Goal: Task Accomplishment & Management: Use online tool/utility

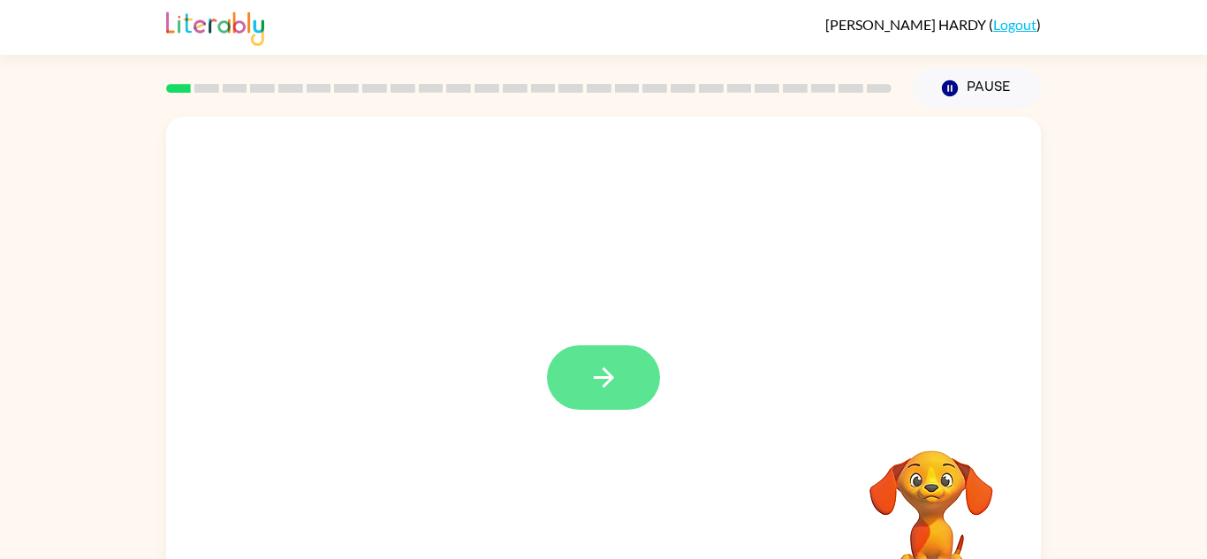
click at [620, 376] on button "button" at bounding box center [603, 378] width 113 height 65
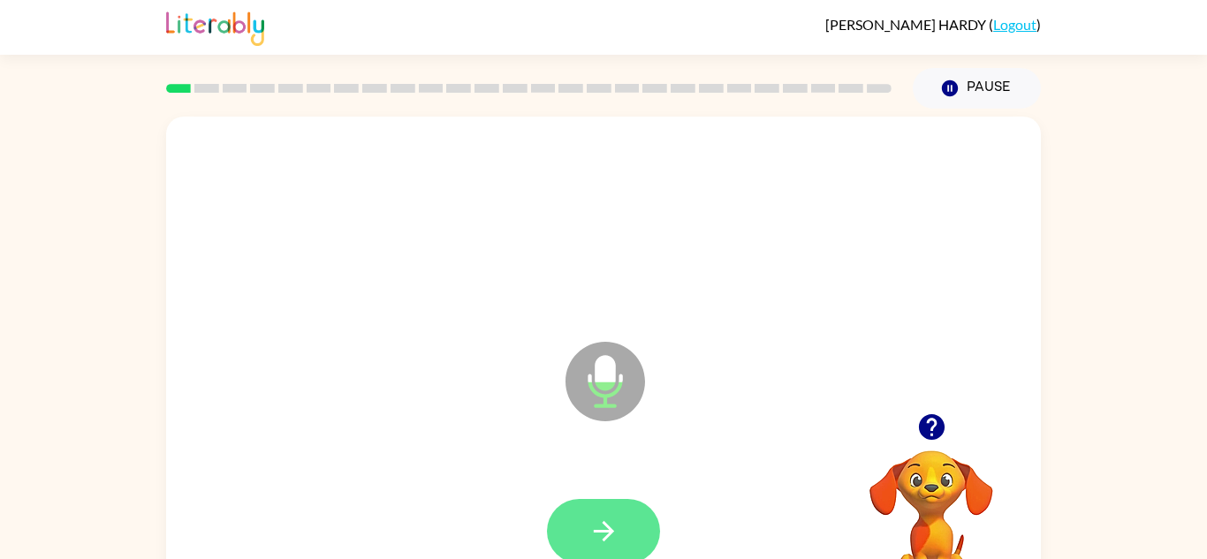
click at [635, 533] on button "button" at bounding box center [603, 531] width 113 height 65
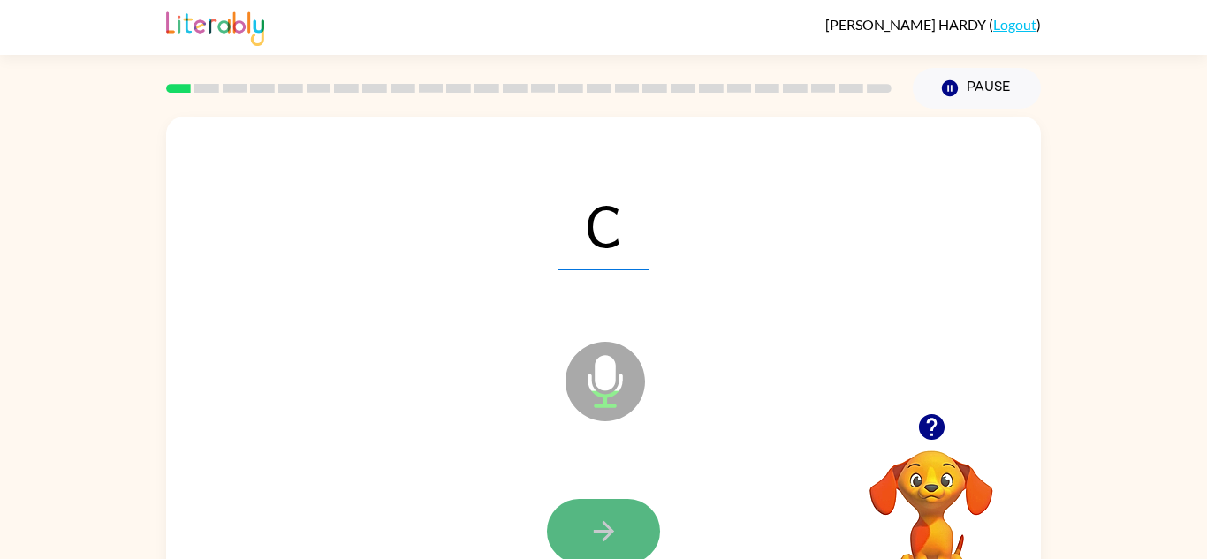
click at [607, 536] on icon "button" at bounding box center [603, 531] width 20 height 20
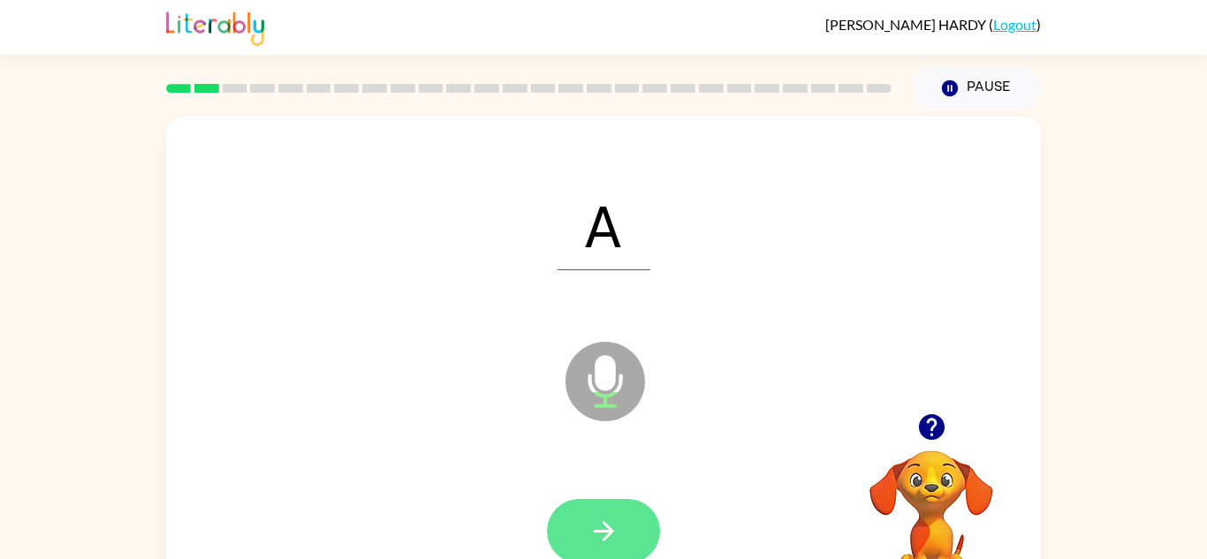
click at [641, 516] on button "button" at bounding box center [603, 531] width 113 height 65
click at [640, 534] on button "button" at bounding box center [603, 531] width 113 height 65
click at [650, 545] on button "button" at bounding box center [603, 531] width 113 height 65
click at [582, 529] on button "button" at bounding box center [603, 531] width 113 height 65
click at [564, 511] on button "button" at bounding box center [603, 531] width 113 height 65
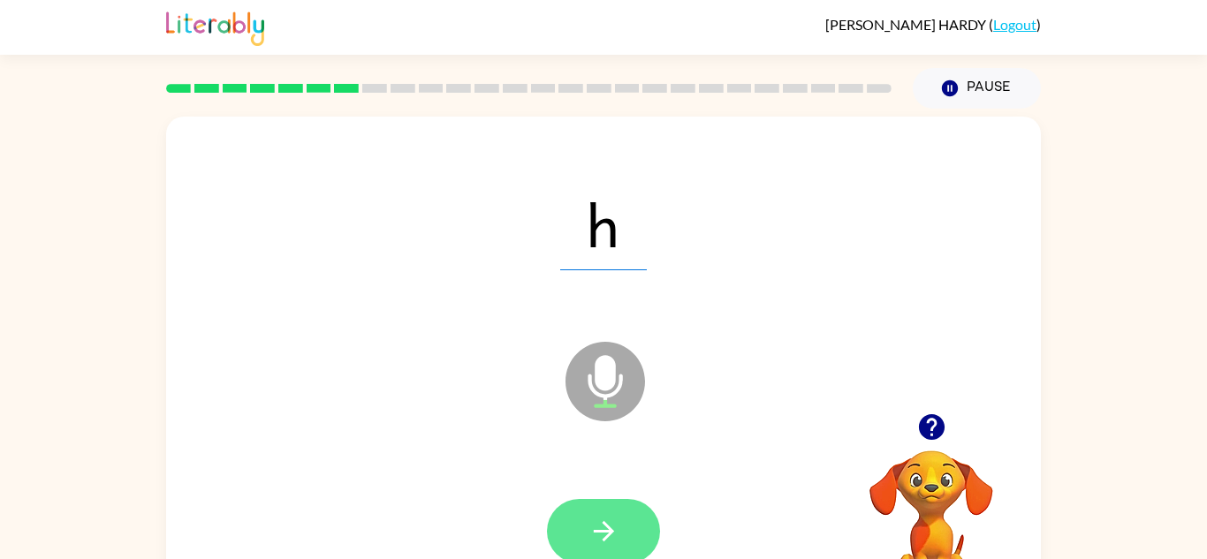
click at [635, 531] on button "button" at bounding box center [603, 531] width 113 height 65
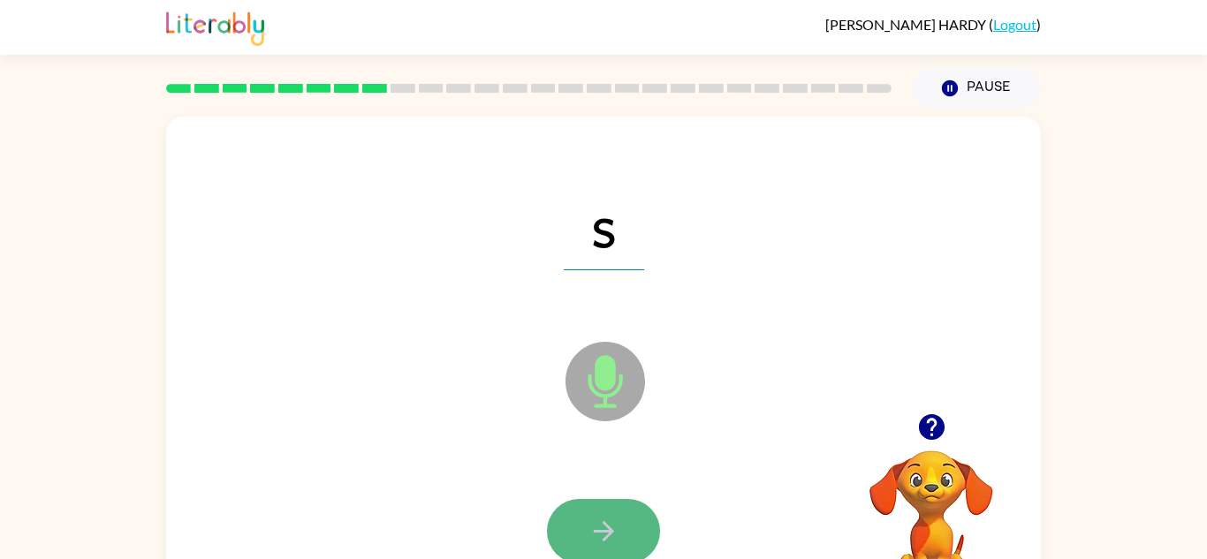
click at [631, 536] on button "button" at bounding box center [603, 531] width 113 height 65
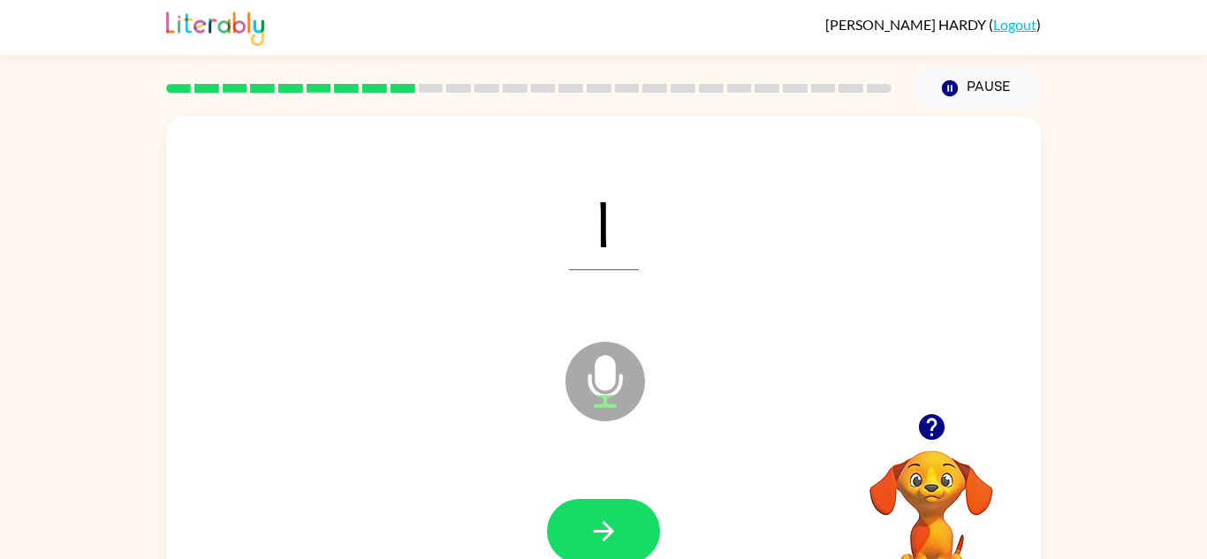
click at [631, 536] on button "button" at bounding box center [603, 531] width 113 height 65
click at [602, 492] on div at bounding box center [604, 532] width 840 height 145
click at [607, 512] on button "button" at bounding box center [603, 531] width 113 height 65
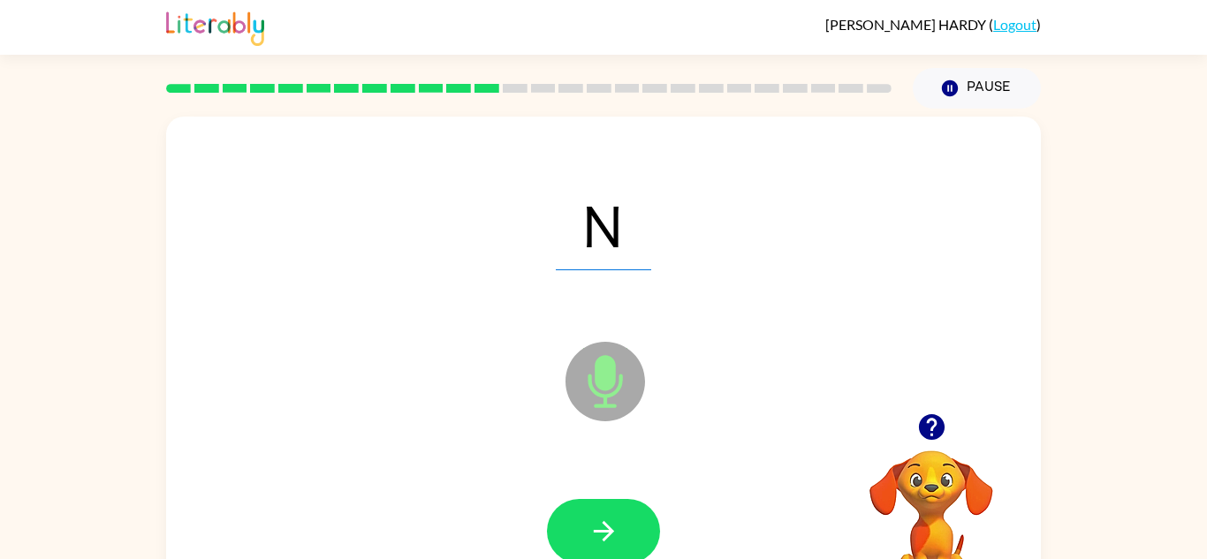
click at [607, 512] on button "button" at bounding box center [603, 531] width 113 height 65
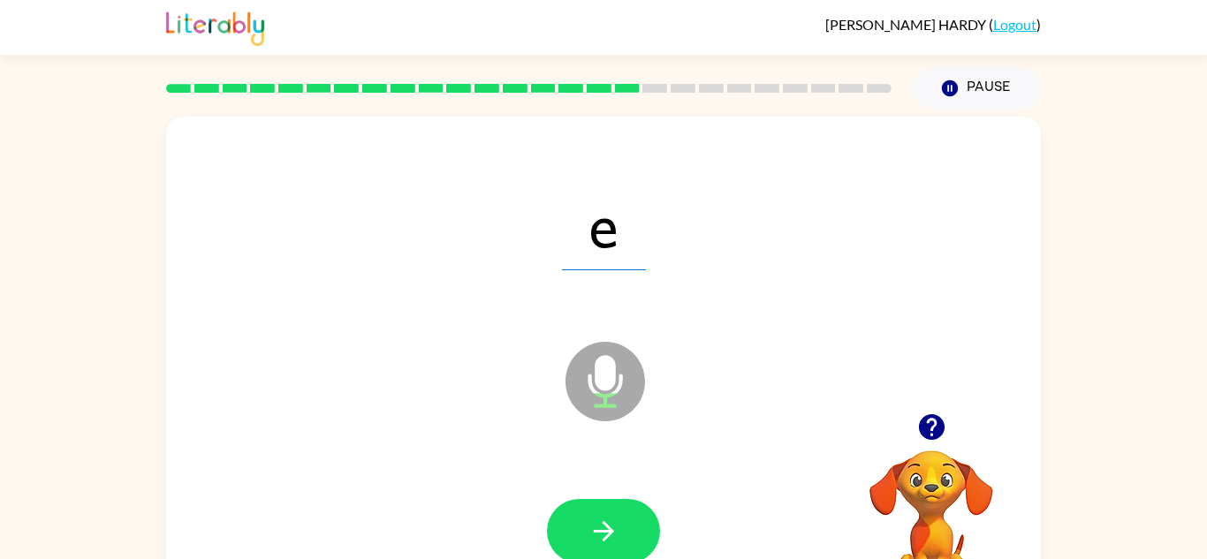
click at [607, 512] on button "button" at bounding box center [603, 531] width 113 height 65
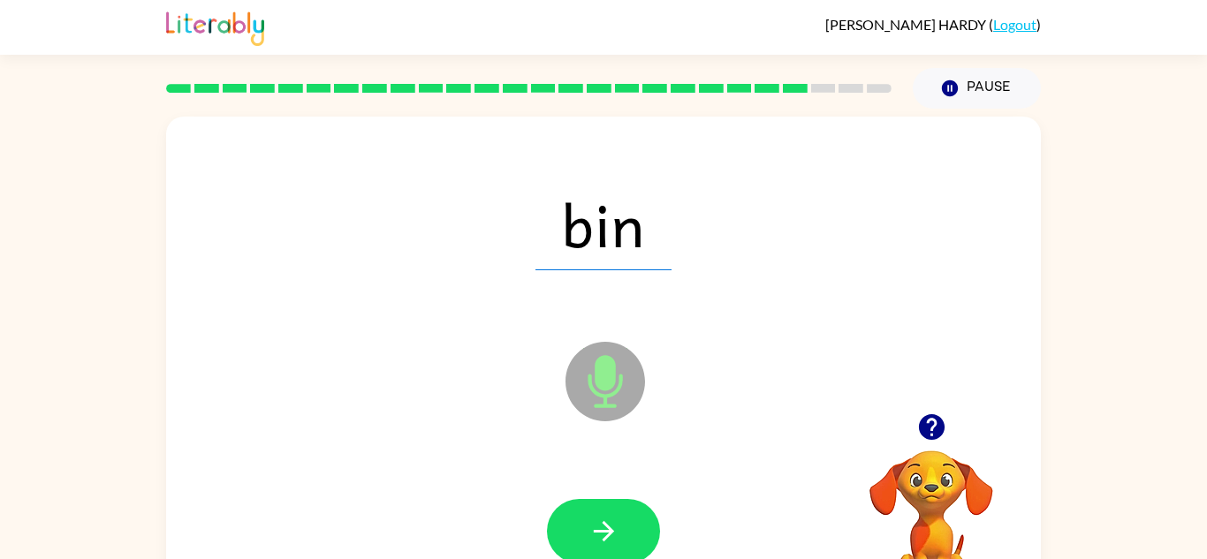
click at [607, 512] on button "button" at bounding box center [603, 531] width 113 height 65
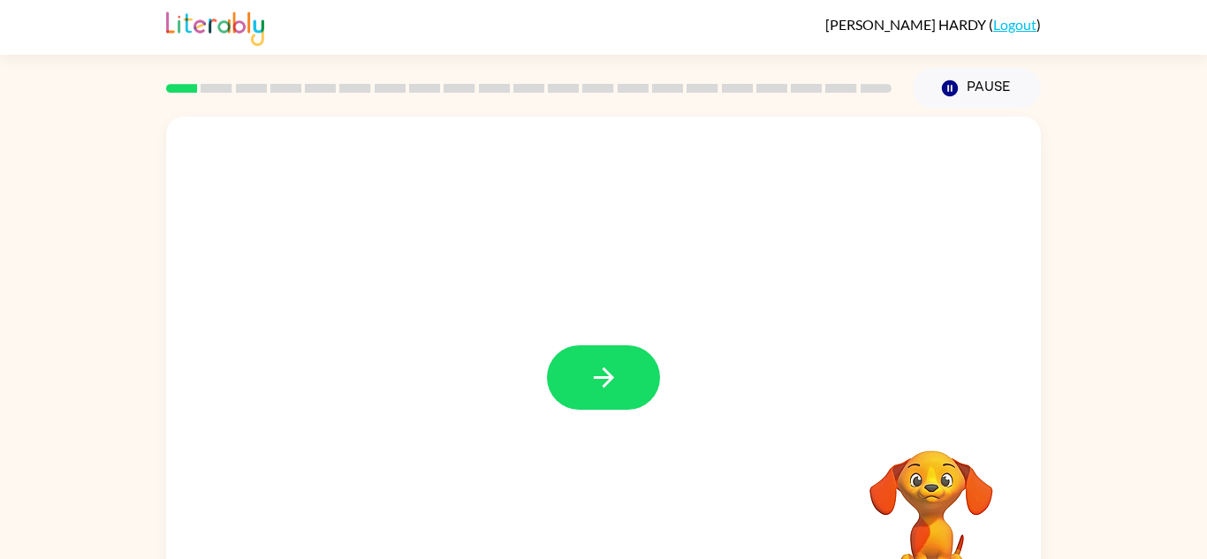
click at [602, 410] on div at bounding box center [603, 369] width 875 height 505
click at [589, 391] on icon "button" at bounding box center [604, 377] width 31 height 31
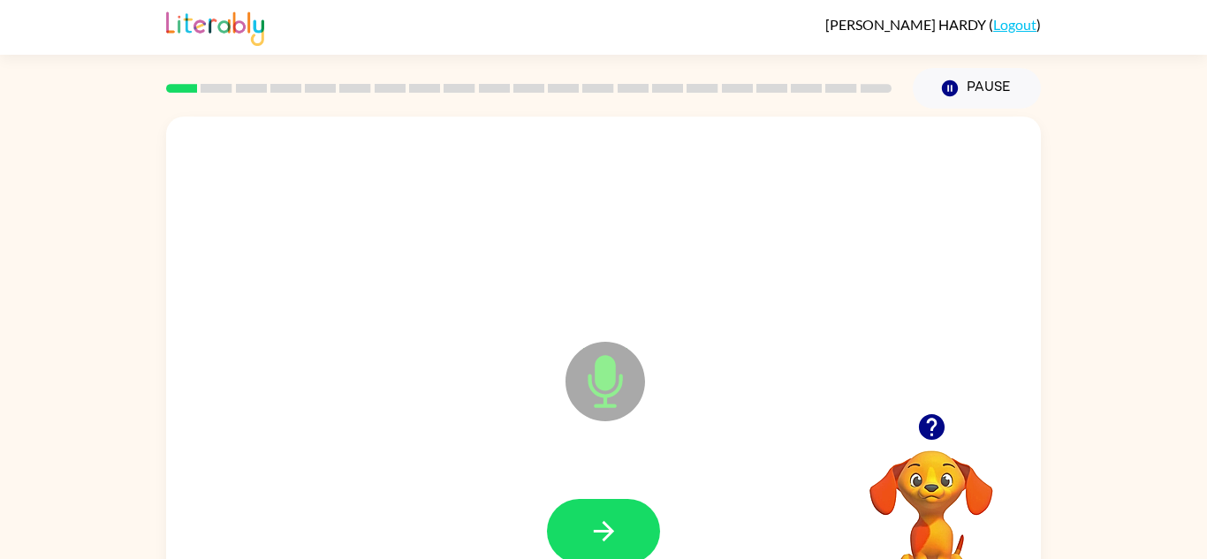
click at [589, 391] on icon at bounding box center [606, 382] width 80 height 80
click at [589, 518] on icon "button" at bounding box center [604, 531] width 31 height 31
click at [637, 524] on button "button" at bounding box center [603, 531] width 113 height 65
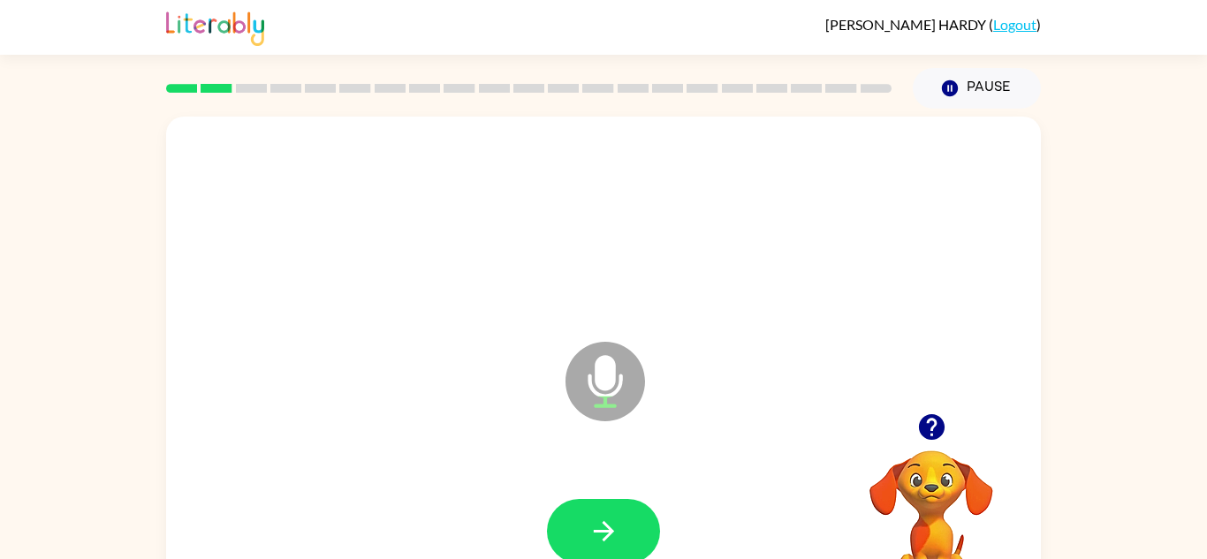
click at [637, 524] on button "button" at bounding box center [603, 531] width 113 height 65
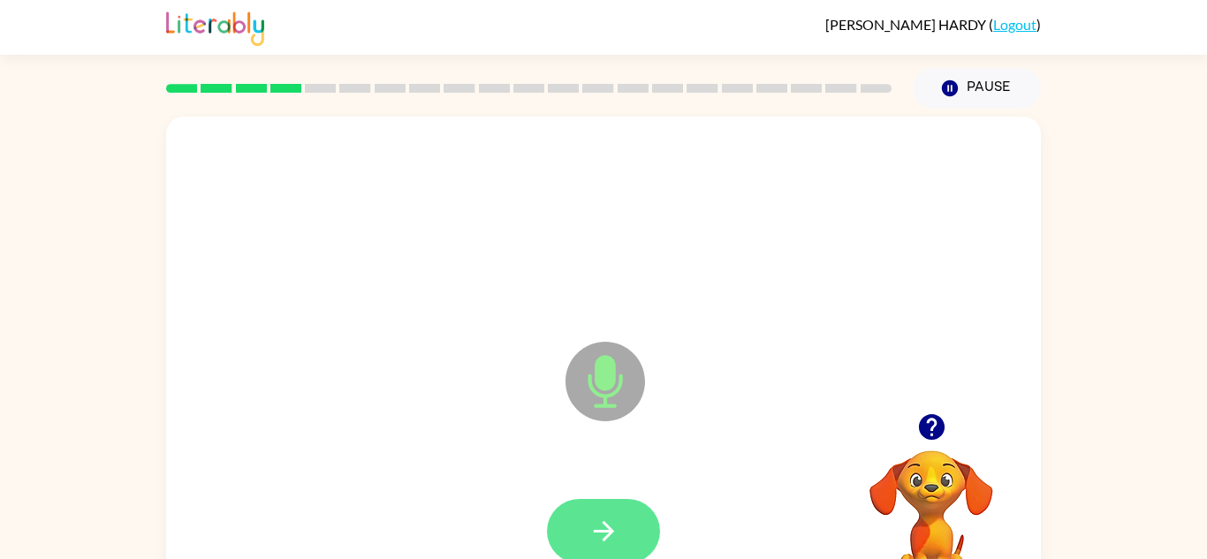
click at [635, 521] on button "button" at bounding box center [603, 531] width 113 height 65
click at [637, 521] on button "button" at bounding box center [603, 531] width 113 height 65
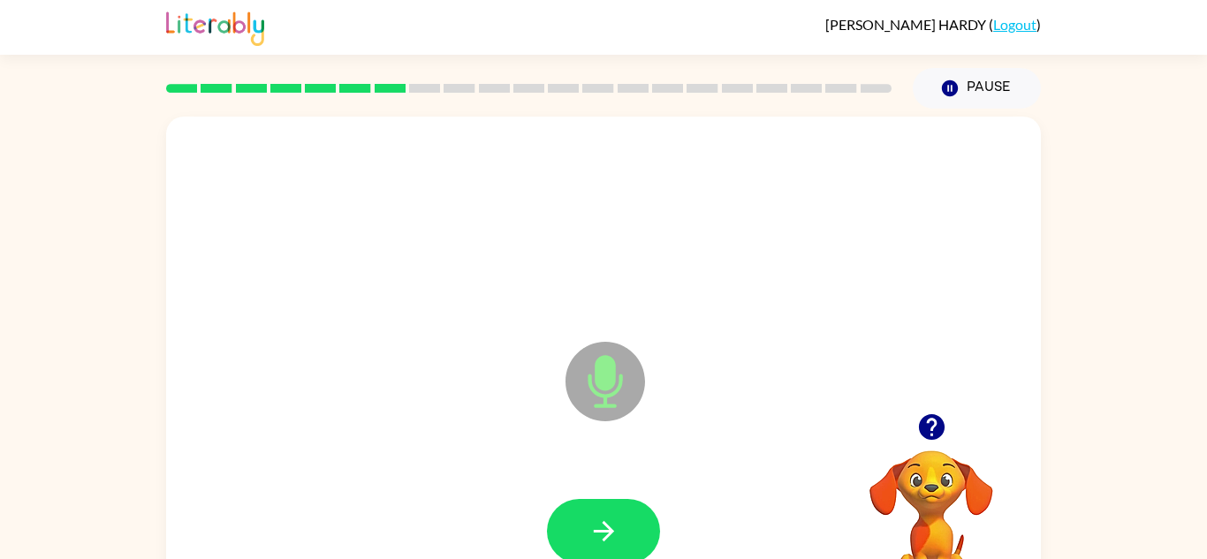
click at [637, 521] on button "button" at bounding box center [603, 531] width 113 height 65
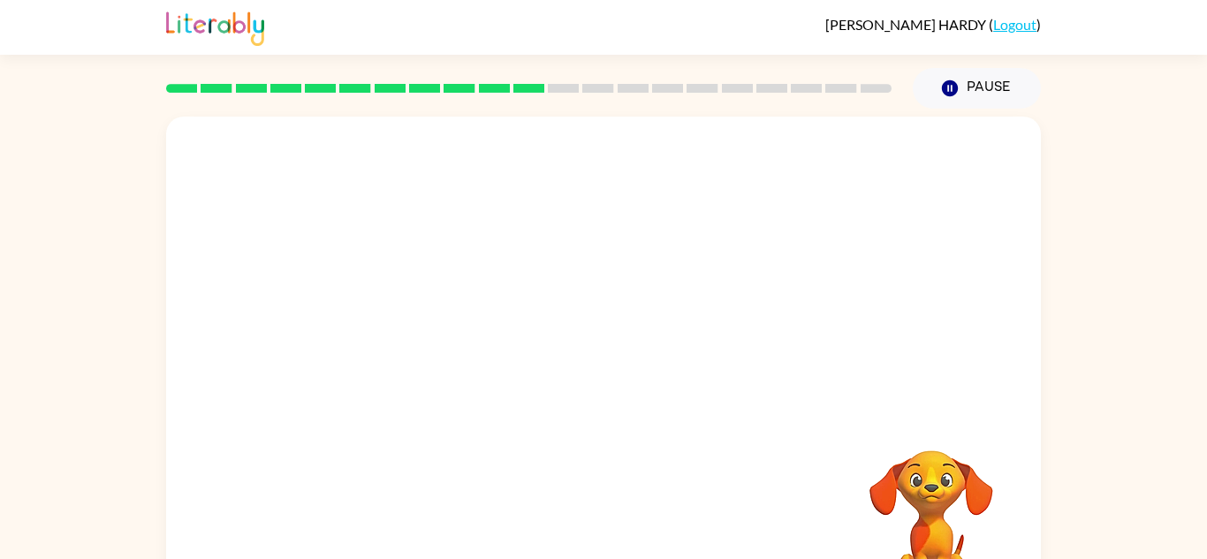
click at [637, 521] on div at bounding box center [604, 532] width 840 height 145
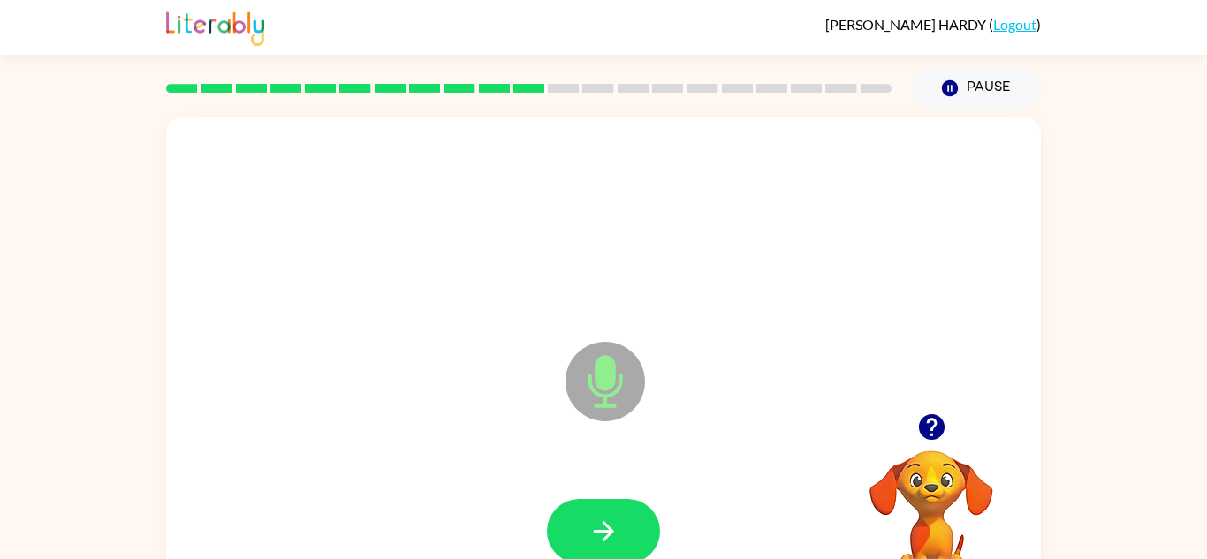
click at [637, 521] on button "button" at bounding box center [603, 531] width 113 height 65
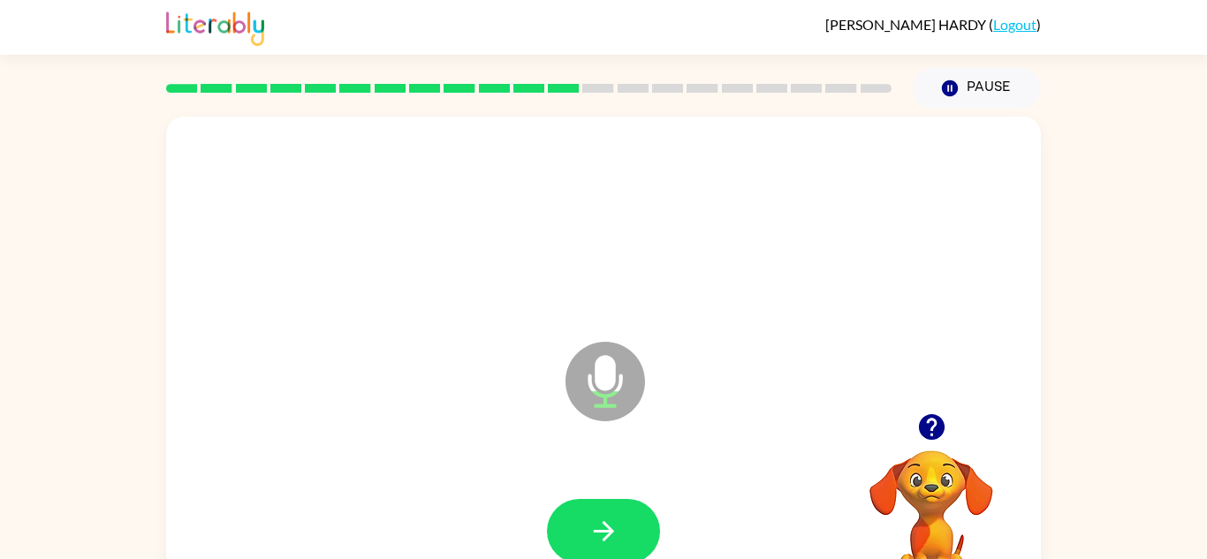
click at [637, 521] on button "button" at bounding box center [603, 531] width 113 height 65
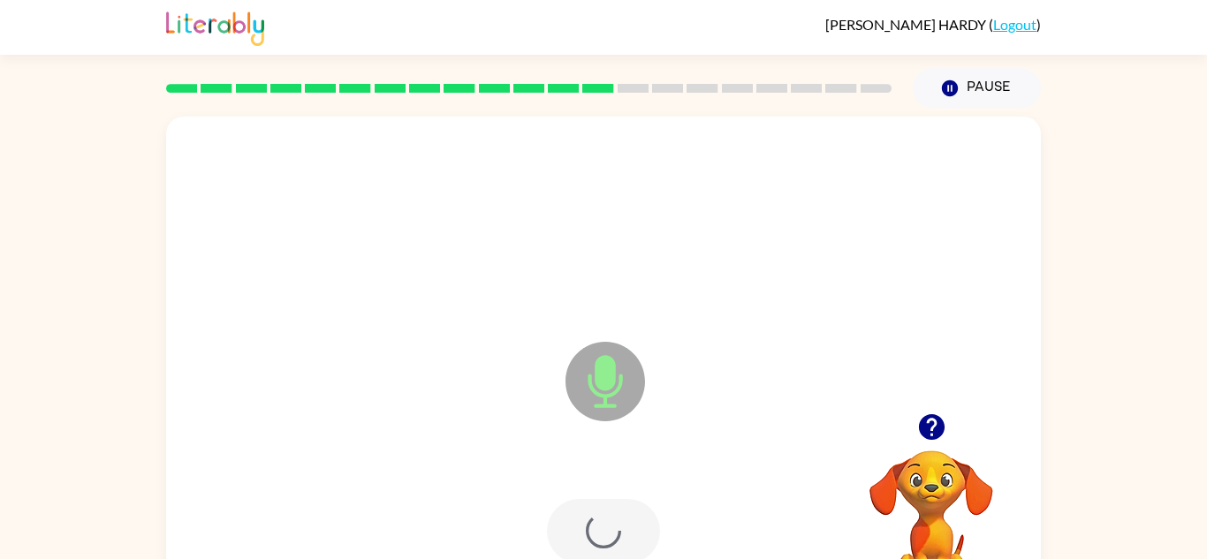
click at [637, 521] on div at bounding box center [603, 531] width 113 height 65
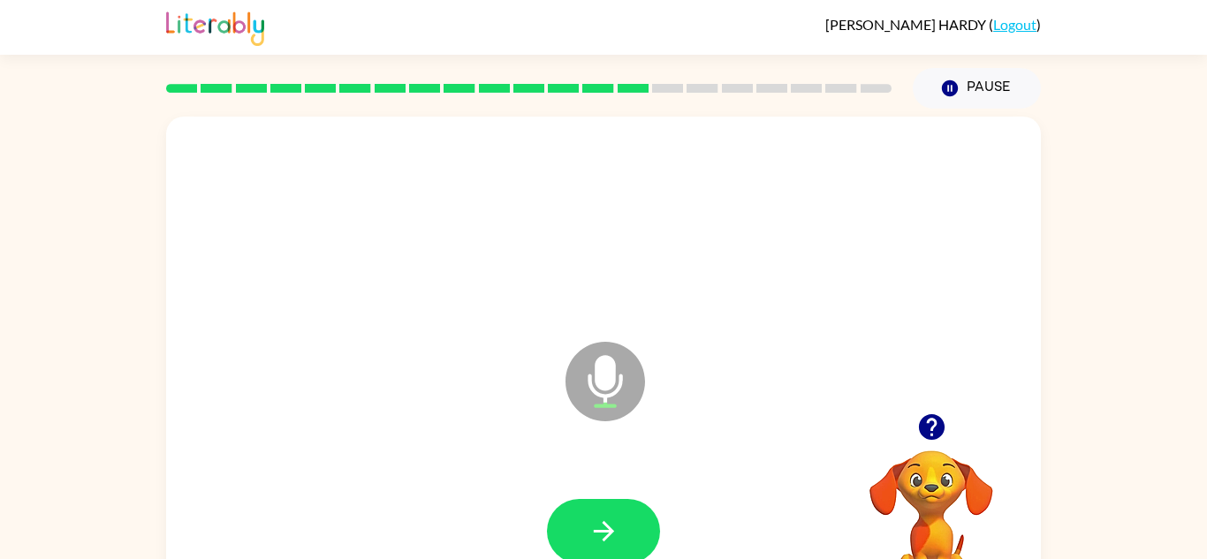
click at [637, 521] on button "button" at bounding box center [603, 531] width 113 height 65
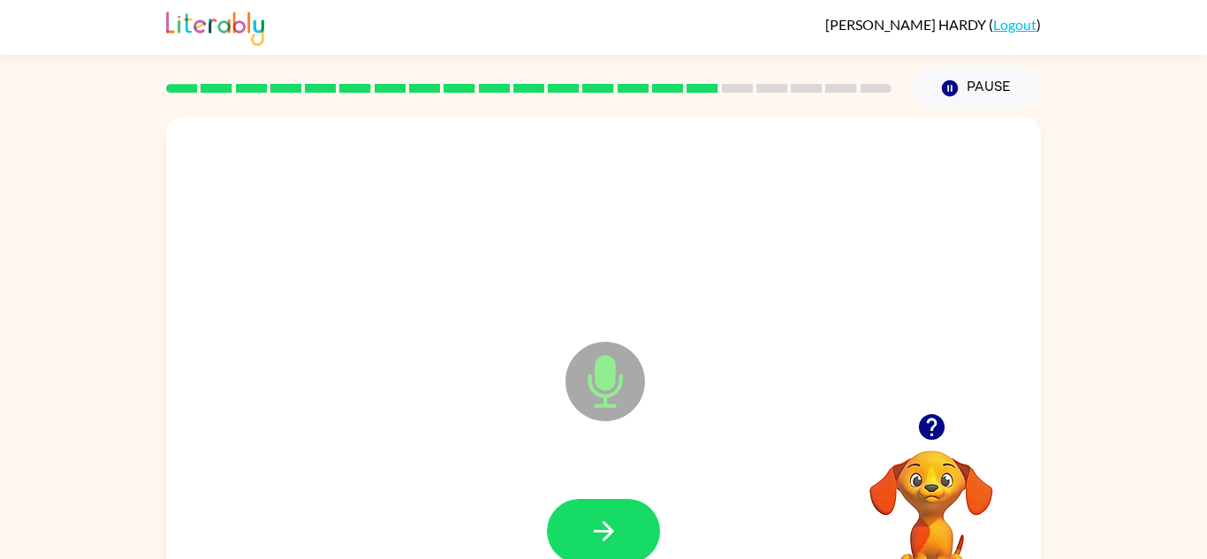
click at [637, 521] on button "button" at bounding box center [603, 531] width 113 height 65
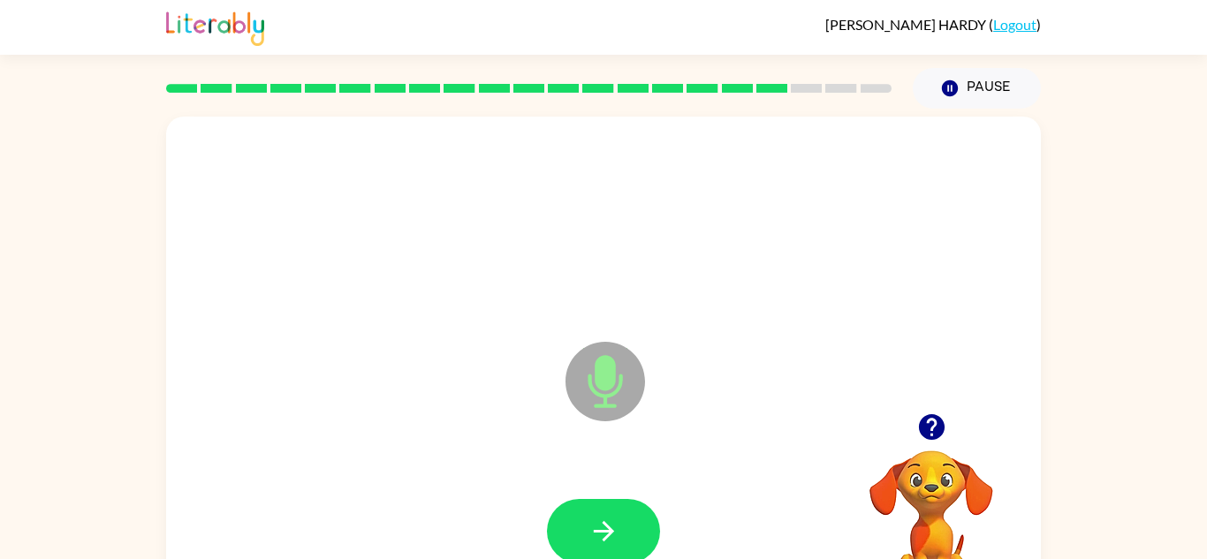
click at [637, 521] on button "button" at bounding box center [603, 531] width 113 height 65
